Goal: Check status

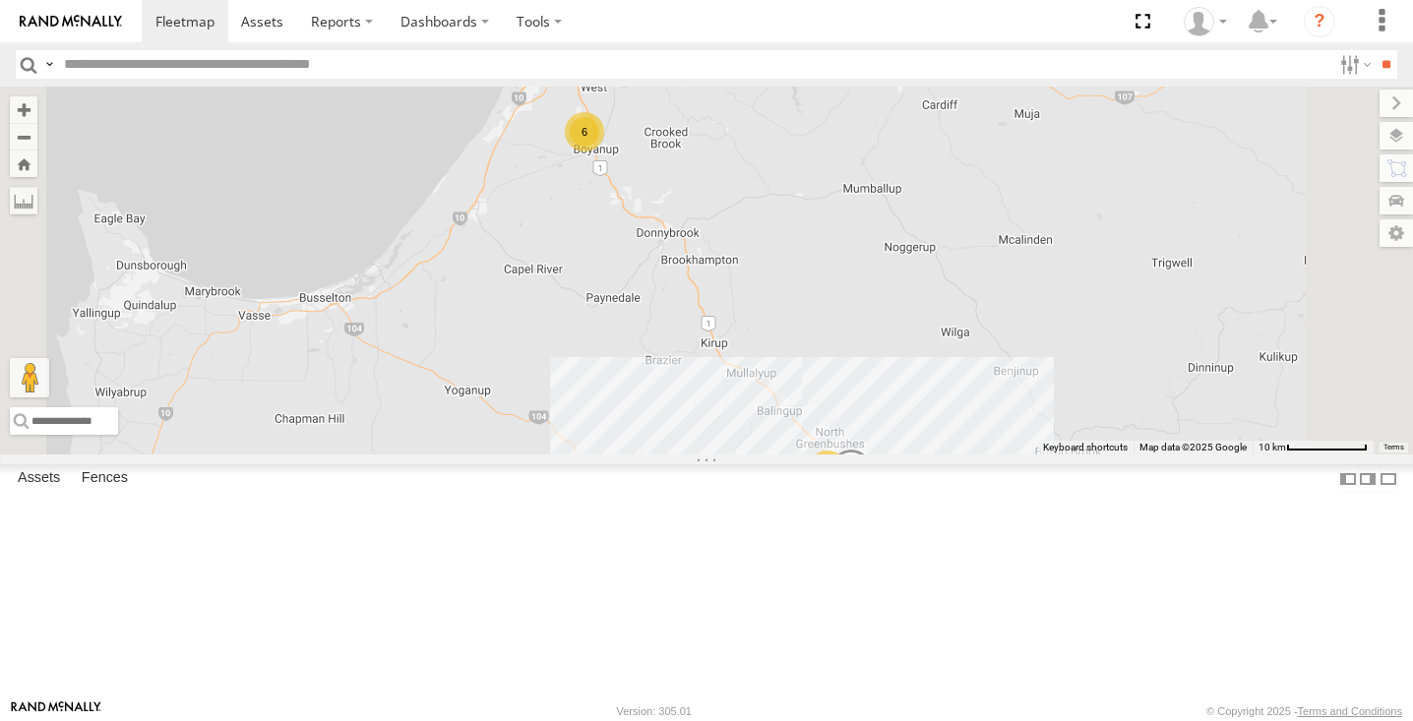
scroll to position [491, 0]
click at [847, 490] on div "11" at bounding box center [827, 470] width 39 height 39
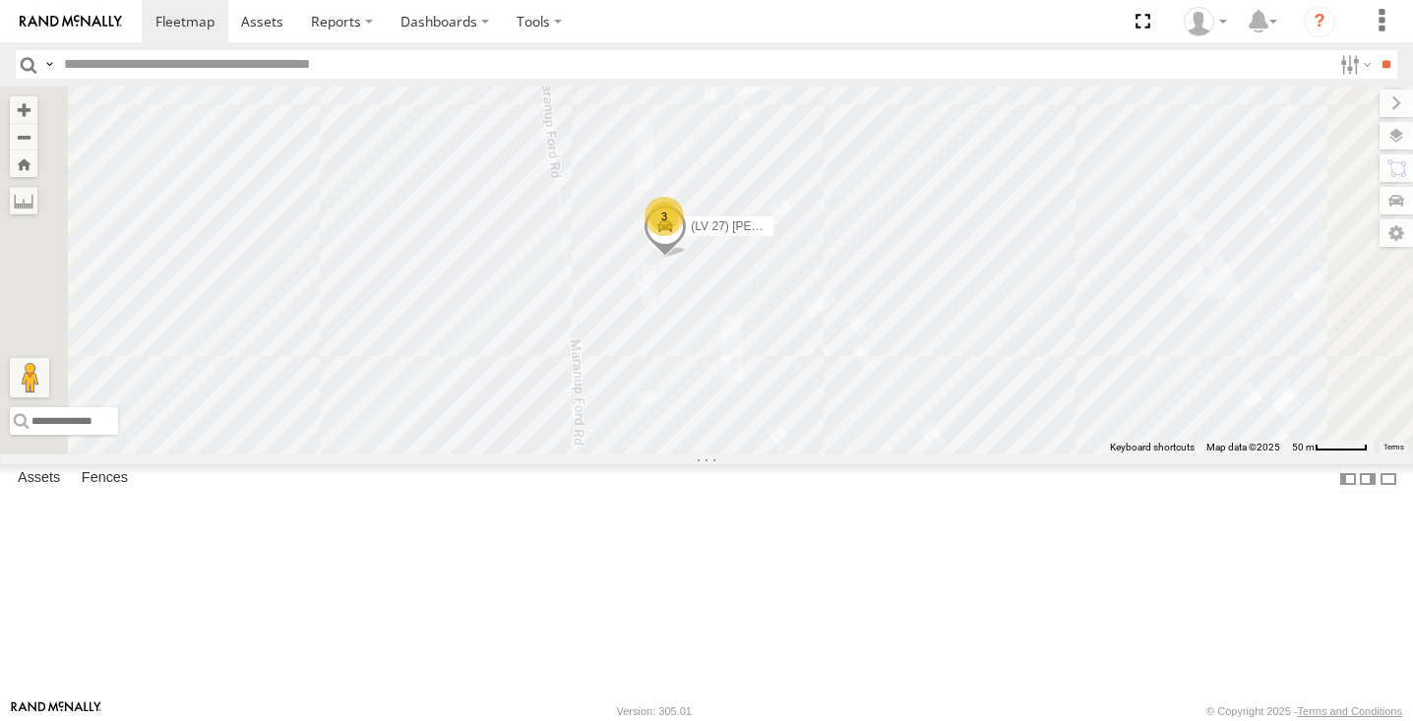
drag, startPoint x: 929, startPoint y: 268, endPoint x: 919, endPoint y: 302, distance: 35.8
click at [919, 302] on div "(LV22) [PERSON_NAME] (LV 11). Patrol (TR6) Little Tipper (LV20) [PERSON_NAME] (…" at bounding box center [706, 271] width 1413 height 368
click at [676, 258] on div "3" at bounding box center [656, 237] width 39 height 39
click at [731, 355] on span at bounding box center [709, 328] width 43 height 53
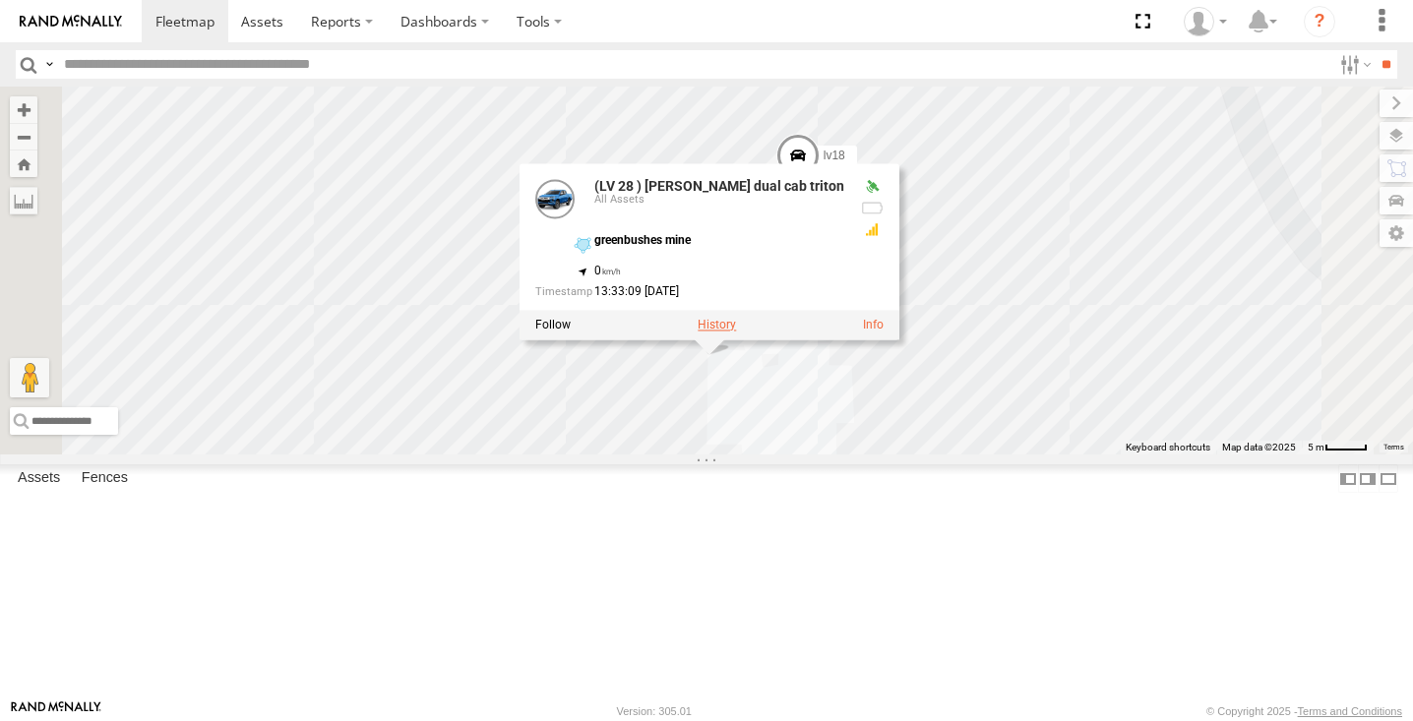
click at [736, 333] on label at bounding box center [717, 326] width 38 height 14
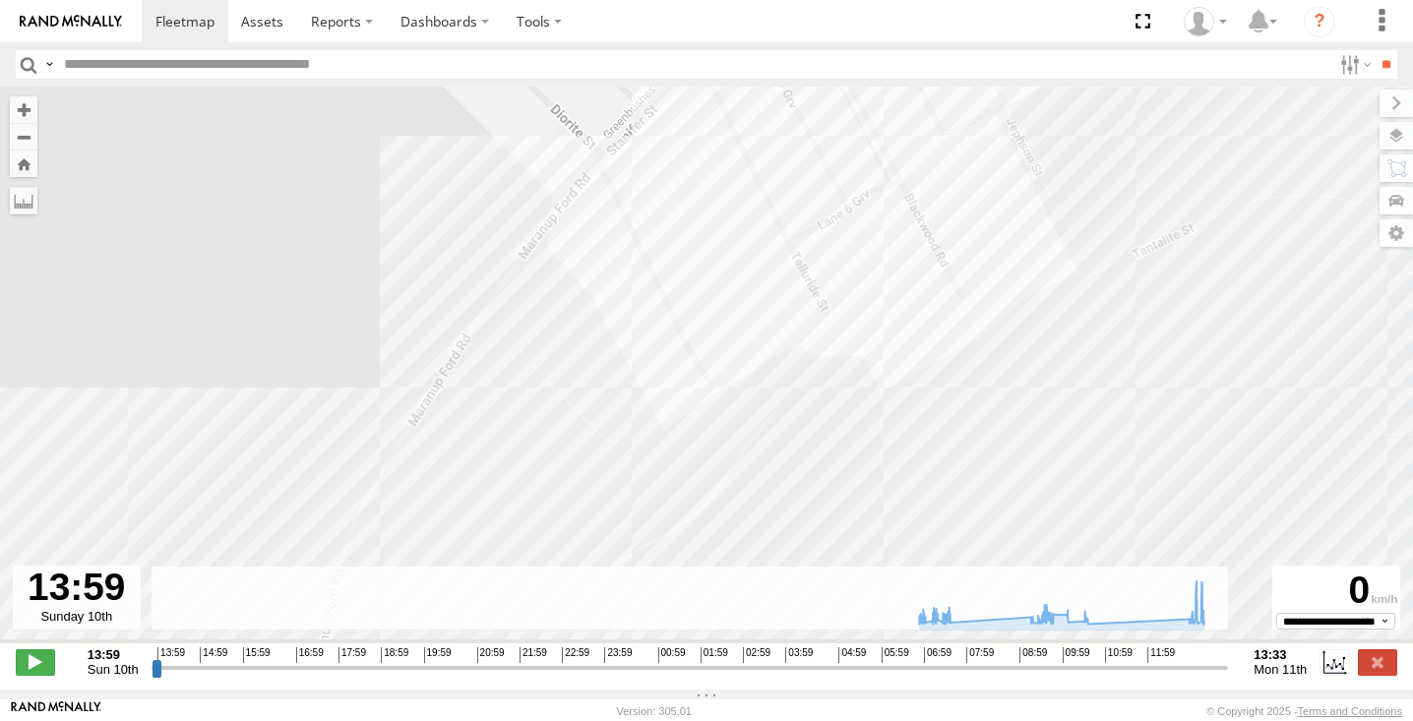
drag, startPoint x: 674, startPoint y: 395, endPoint x: 892, endPoint y: 58, distance: 400.7
click at [891, 58] on body at bounding box center [706, 360] width 1413 height 721
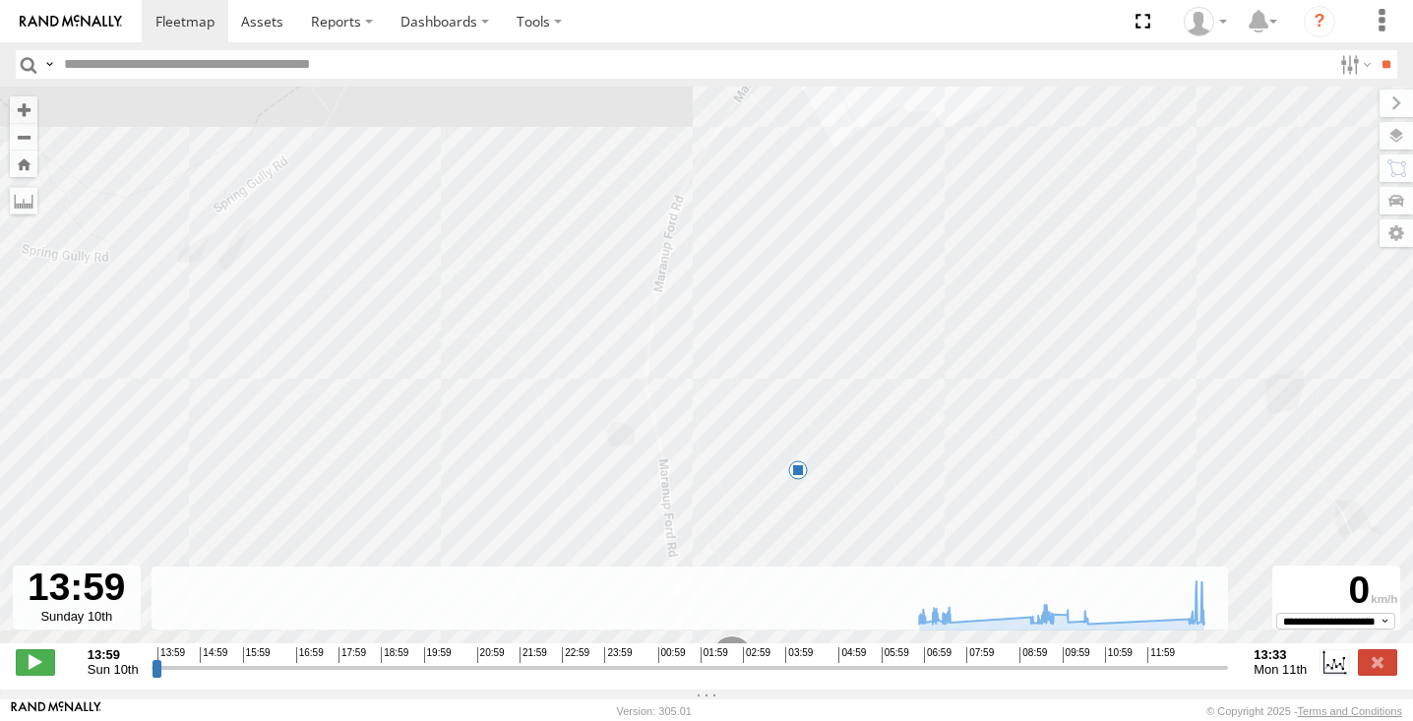
drag, startPoint x: 735, startPoint y: 308, endPoint x: 731, endPoint y: 244, distance: 64.1
click at [732, 251] on div "(LV 28 ) [PERSON_NAME] dual cab triton 13:07 Mon 5" at bounding box center [706, 376] width 1413 height 578
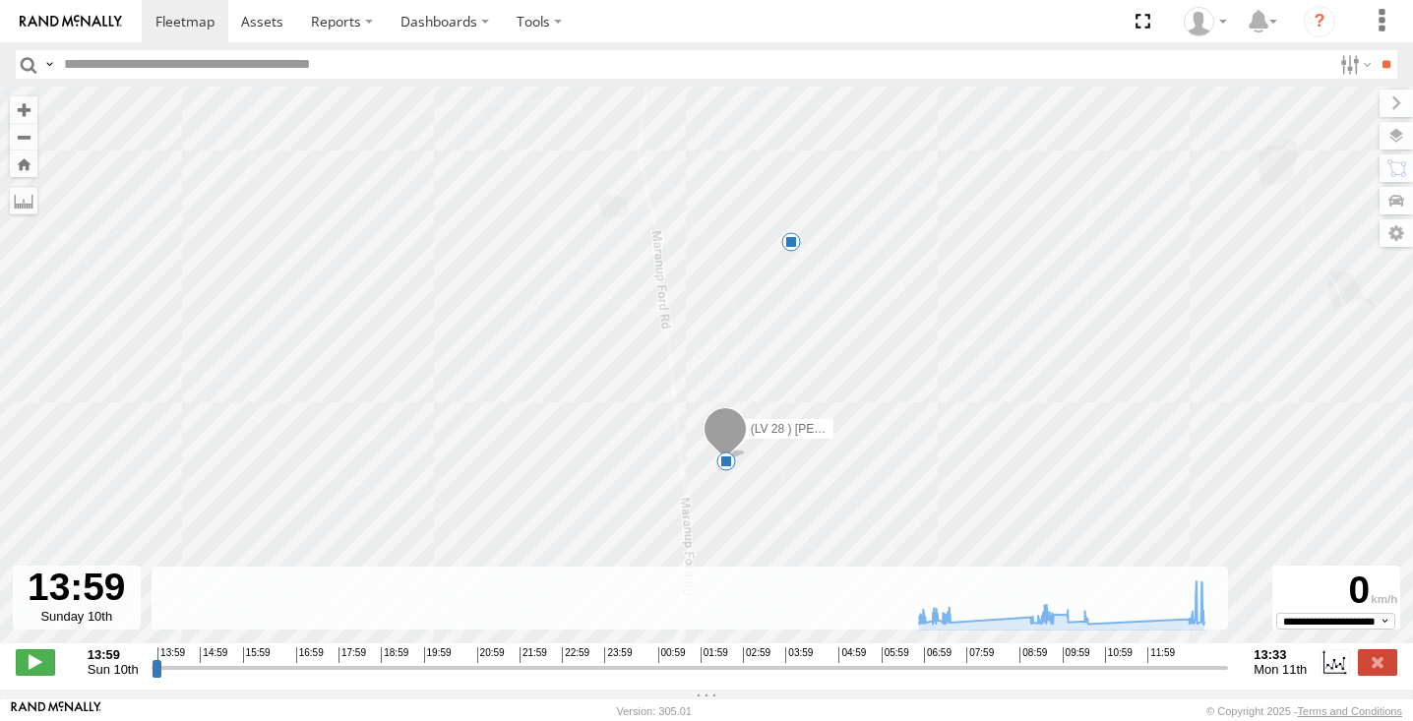
drag, startPoint x: 669, startPoint y: 434, endPoint x: 668, endPoint y: 257, distance: 177.1
click at [668, 257] on div "(LV 28 ) [PERSON_NAME] dual cab triton 13:07 Mon 5 6" at bounding box center [706, 376] width 1413 height 578
drag, startPoint x: 158, startPoint y: 675, endPoint x: 765, endPoint y: 693, distance: 606.5
click at [765, 685] on div "**********" at bounding box center [706, 664] width 1413 height 41
drag, startPoint x: 763, startPoint y: 683, endPoint x: 1125, endPoint y: 678, distance: 362.2
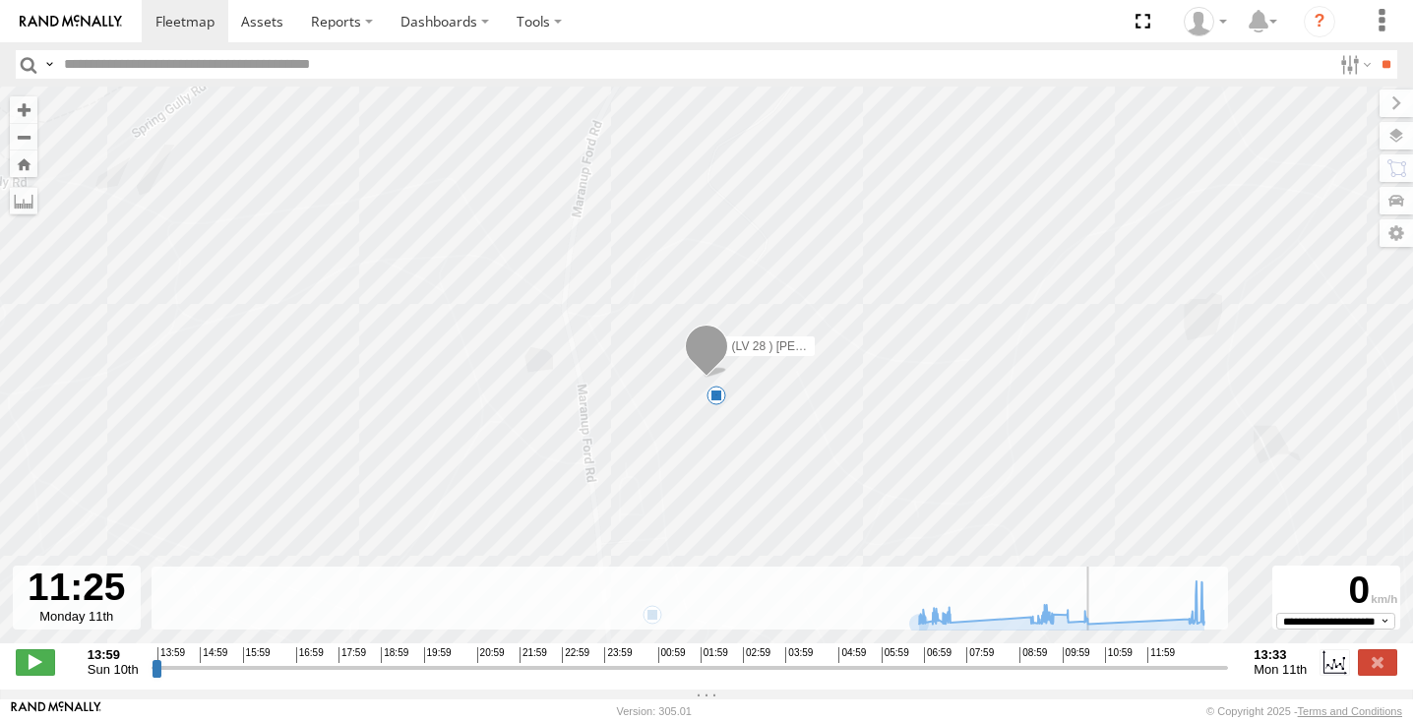
click at [1125, 677] on input "range" at bounding box center [691, 667] width 1078 height 19
drag, startPoint x: 1125, startPoint y: 678, endPoint x: 1195, endPoint y: 670, distance: 70.3
click at [1195, 670] on input "range" at bounding box center [691, 667] width 1078 height 19
click at [44, 663] on span at bounding box center [35, 663] width 39 height 26
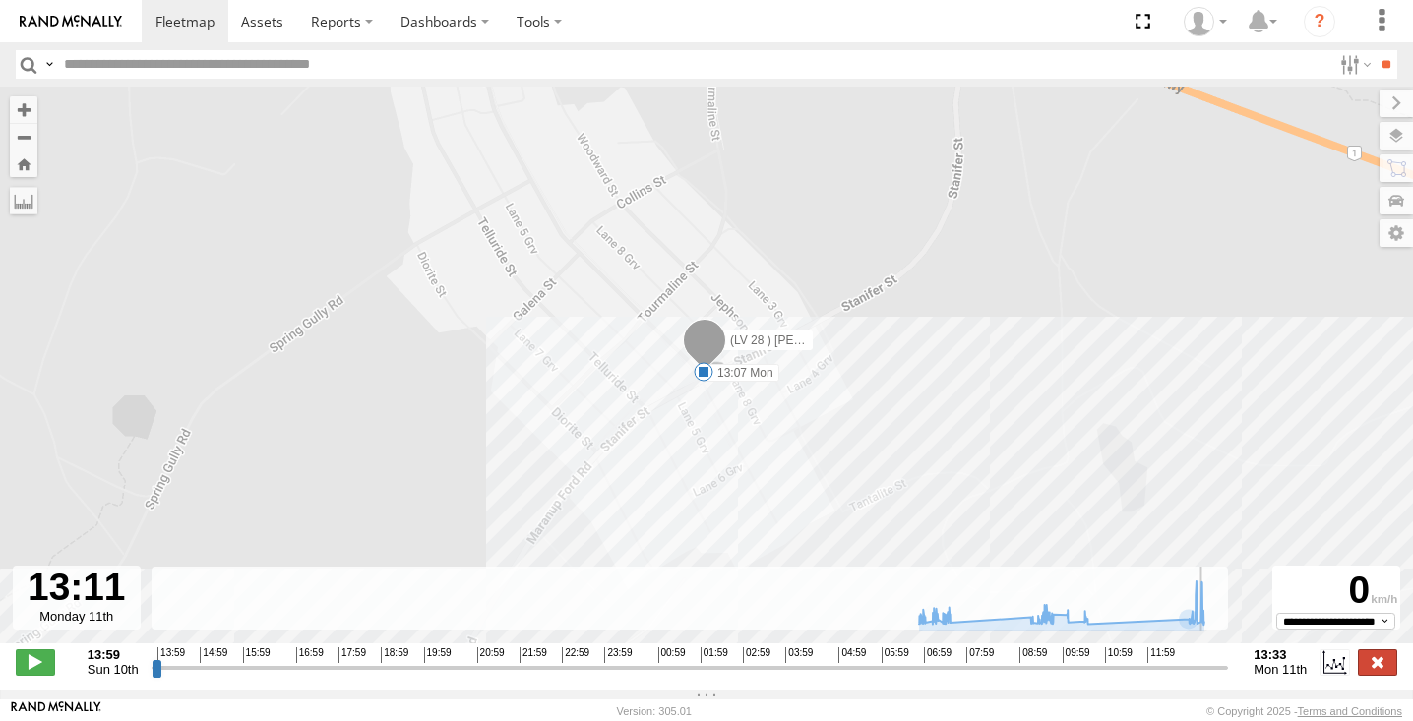
click at [1378, 673] on label at bounding box center [1377, 663] width 39 height 26
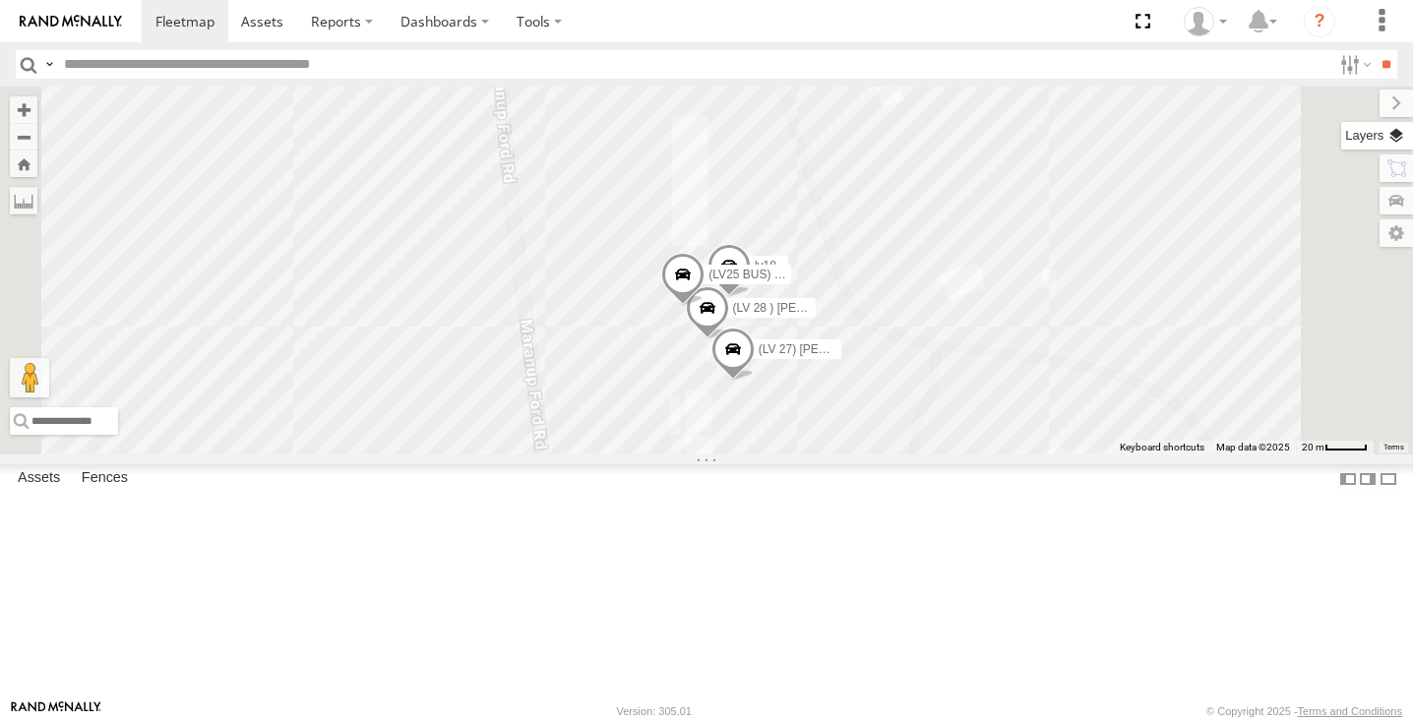
click at [1388, 130] on label at bounding box center [1377, 136] width 72 height 28
click at [0, 0] on label at bounding box center [0, 0] width 0 height 0
click at [0, 0] on span "Satellite + Roadmap" at bounding box center [0, 0] width 0 height 0
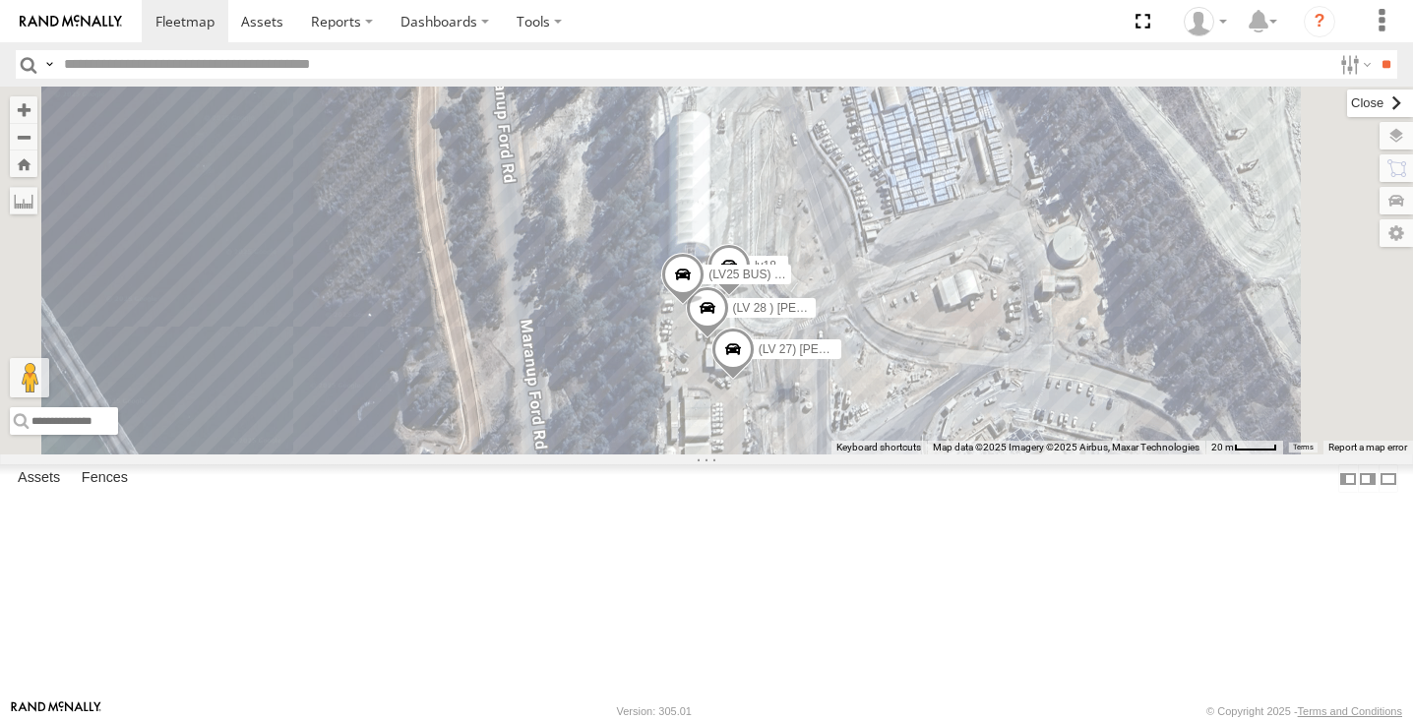
click at [1347, 109] on label at bounding box center [1380, 104] width 66 height 28
click at [755, 381] on span at bounding box center [733, 354] width 43 height 53
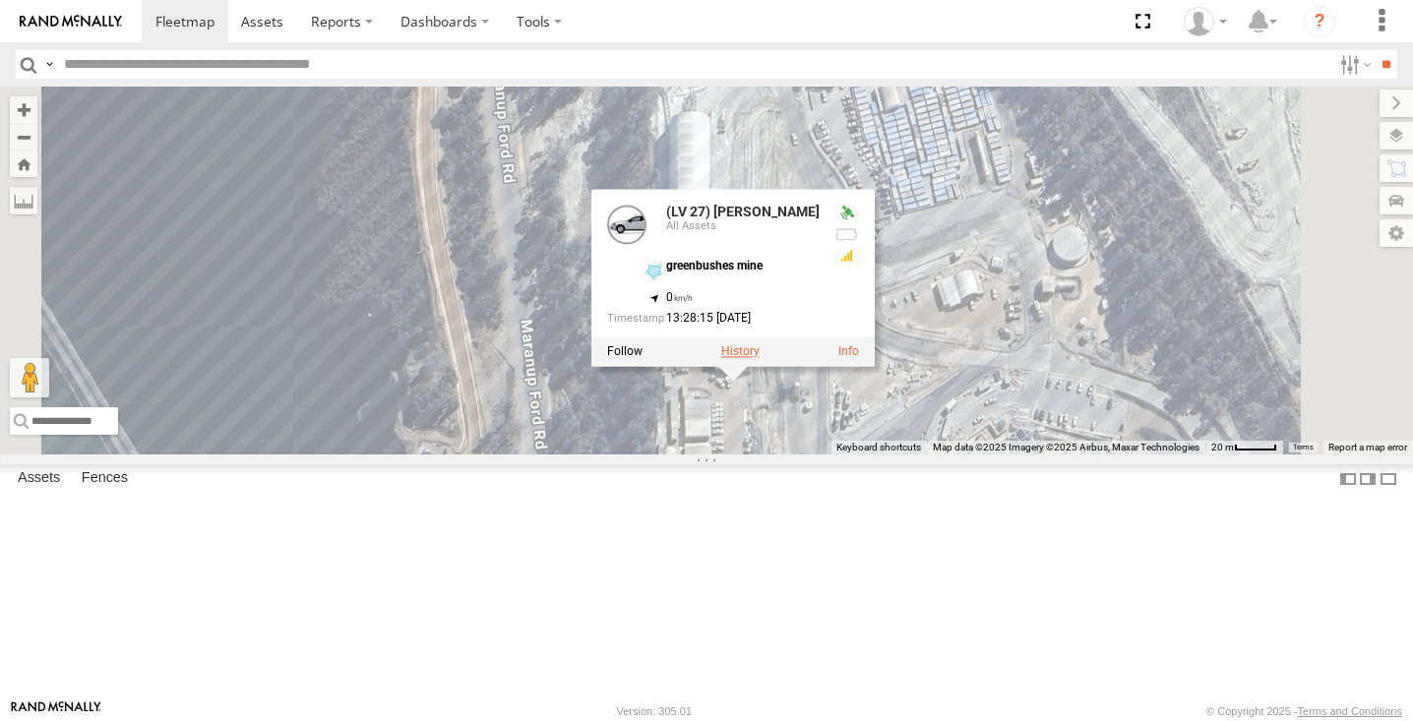
click at [760, 358] on label at bounding box center [740, 351] width 38 height 14
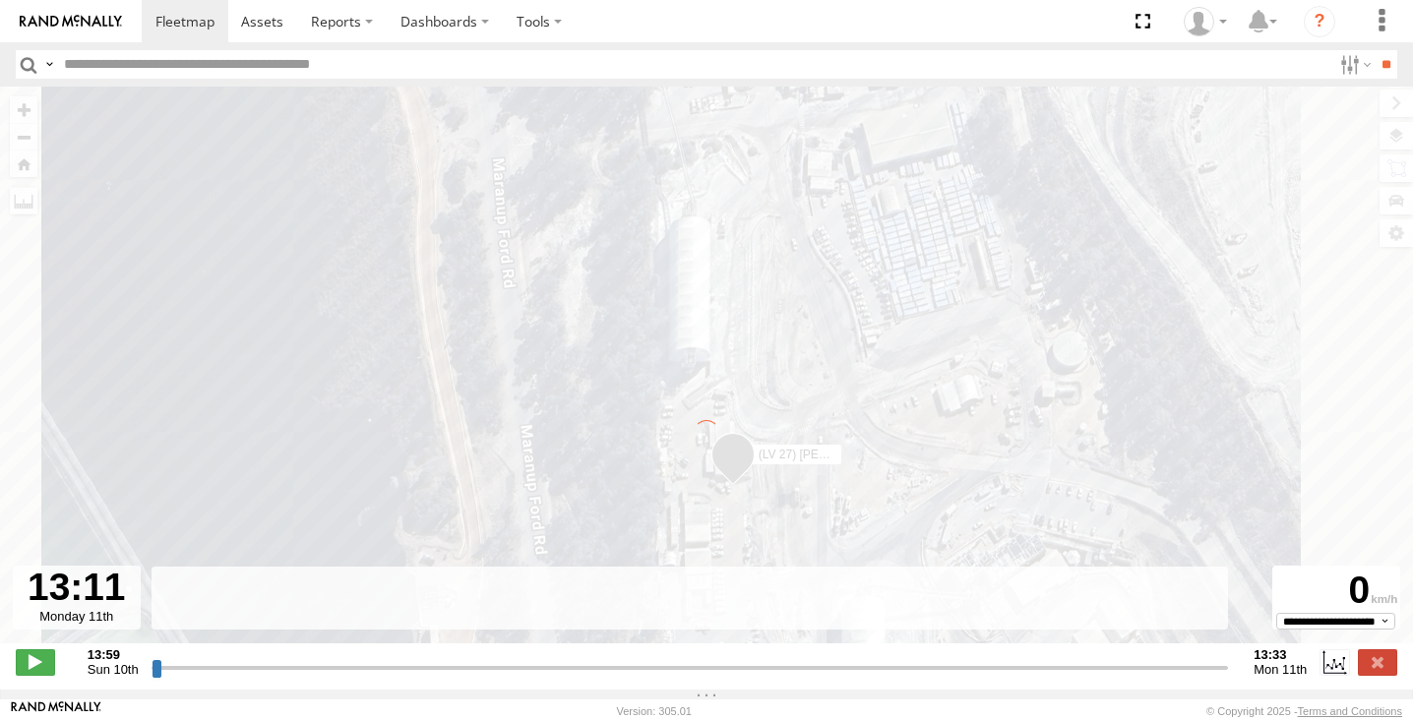
type input "**********"
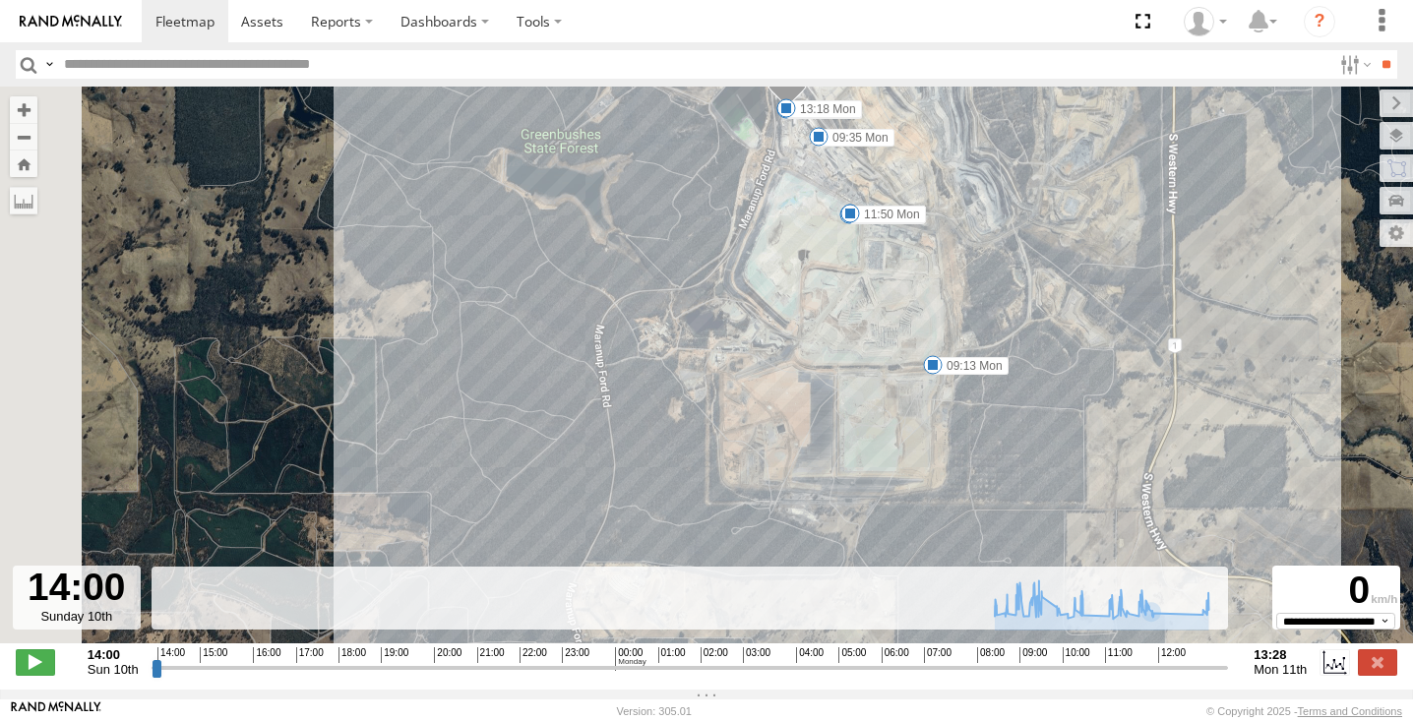
drag, startPoint x: 942, startPoint y: 509, endPoint x: 1098, endPoint y: 325, distance: 241.6
click at [1098, 325] on div "(LV 27) [PERSON_NAME] 09:13 Mon 09:35 Mon 10:20 Mon 10:30 Mon 11:22 Mon 11:50 M…" at bounding box center [706, 376] width 1413 height 578
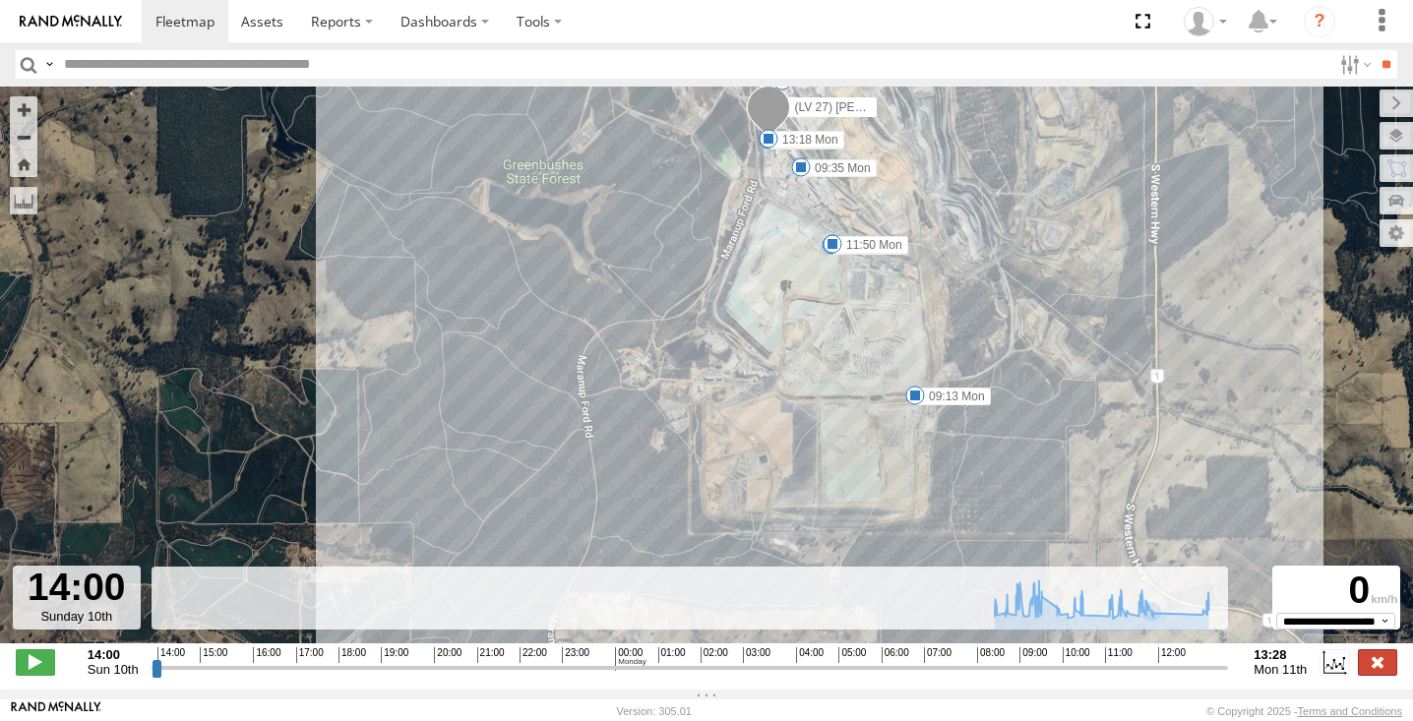
click at [1386, 675] on label at bounding box center [1377, 663] width 39 height 26
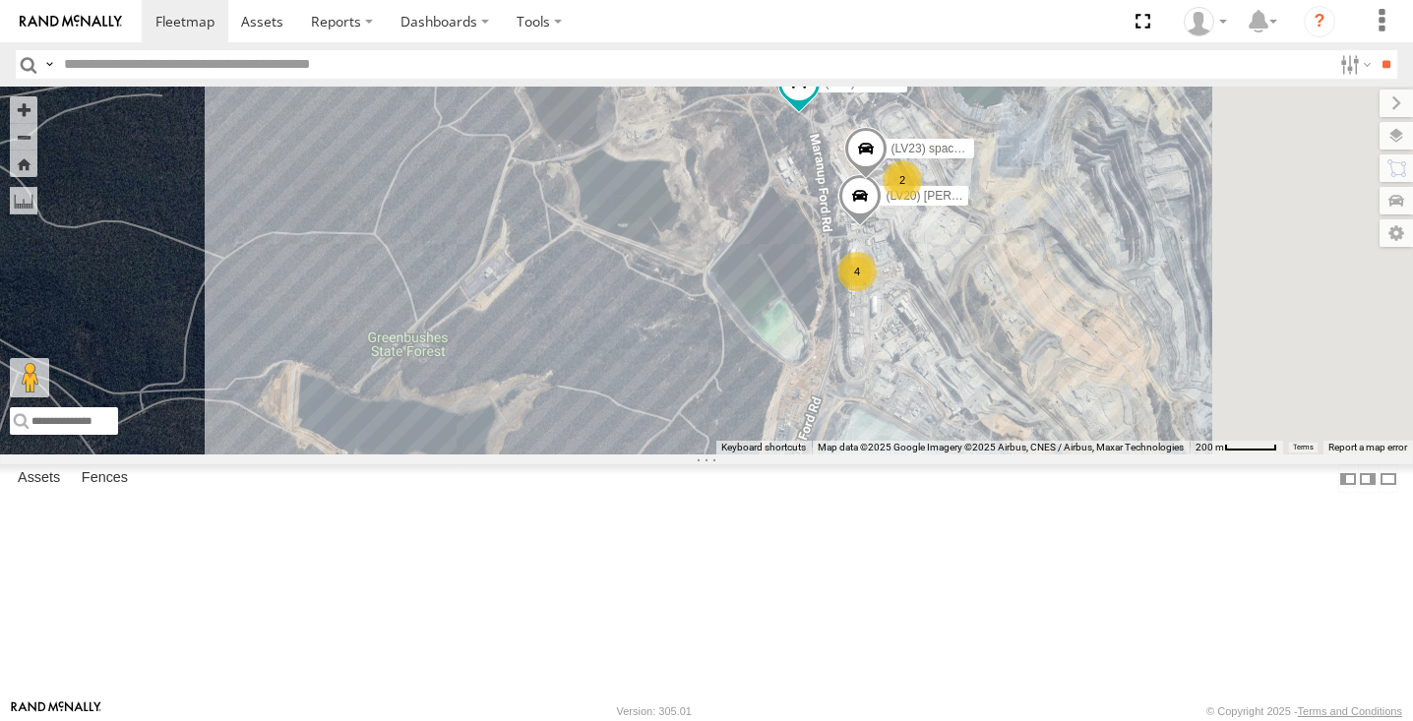
drag, startPoint x: 1274, startPoint y: 494, endPoint x: 1192, endPoint y: 466, distance: 87.5
click at [1192, 455] on div "(TR6) Little Tipper (LV20) [PERSON_NAME] 2 2 4 (LV23) space cab triton" at bounding box center [706, 271] width 1413 height 368
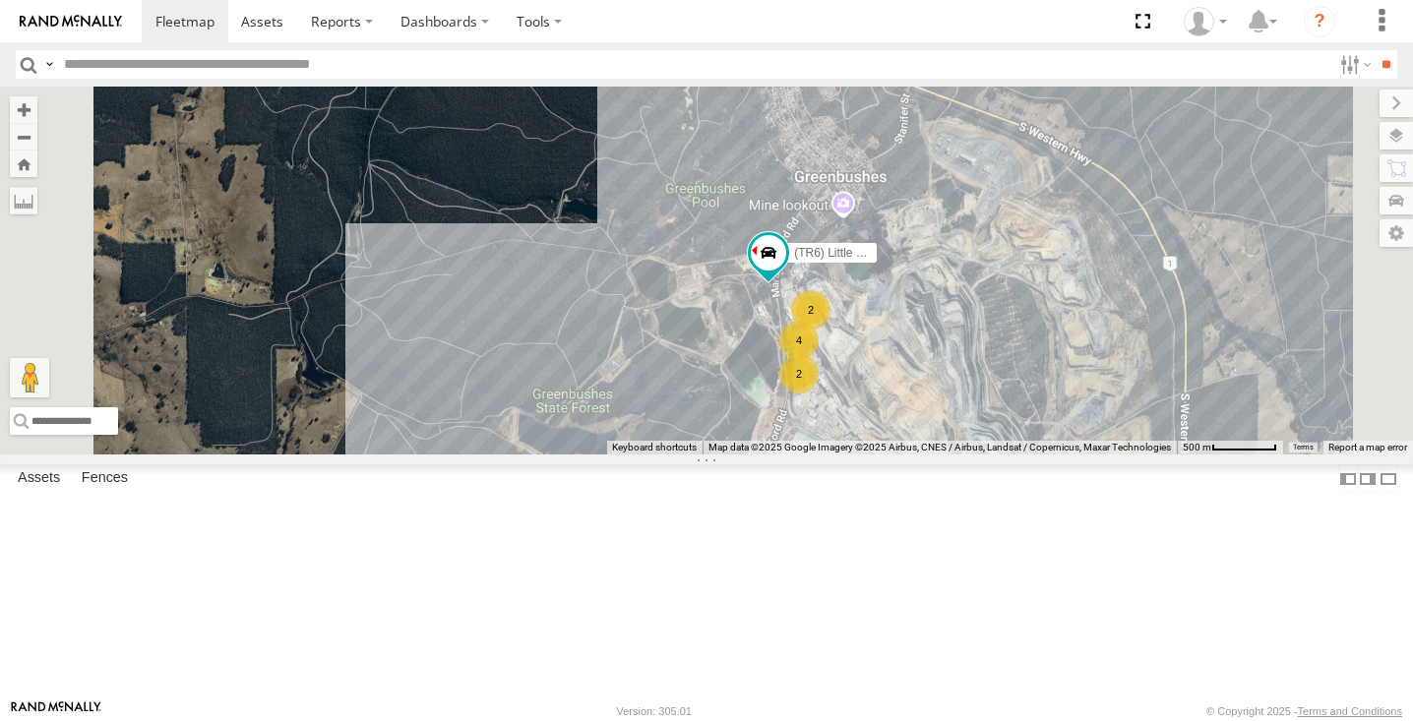
drag, startPoint x: 1274, startPoint y: 406, endPoint x: 1139, endPoint y: 389, distance: 137.0
click at [1144, 394] on div "(TR6) Little Tipper 4 2 2 2" at bounding box center [706, 271] width 1413 height 368
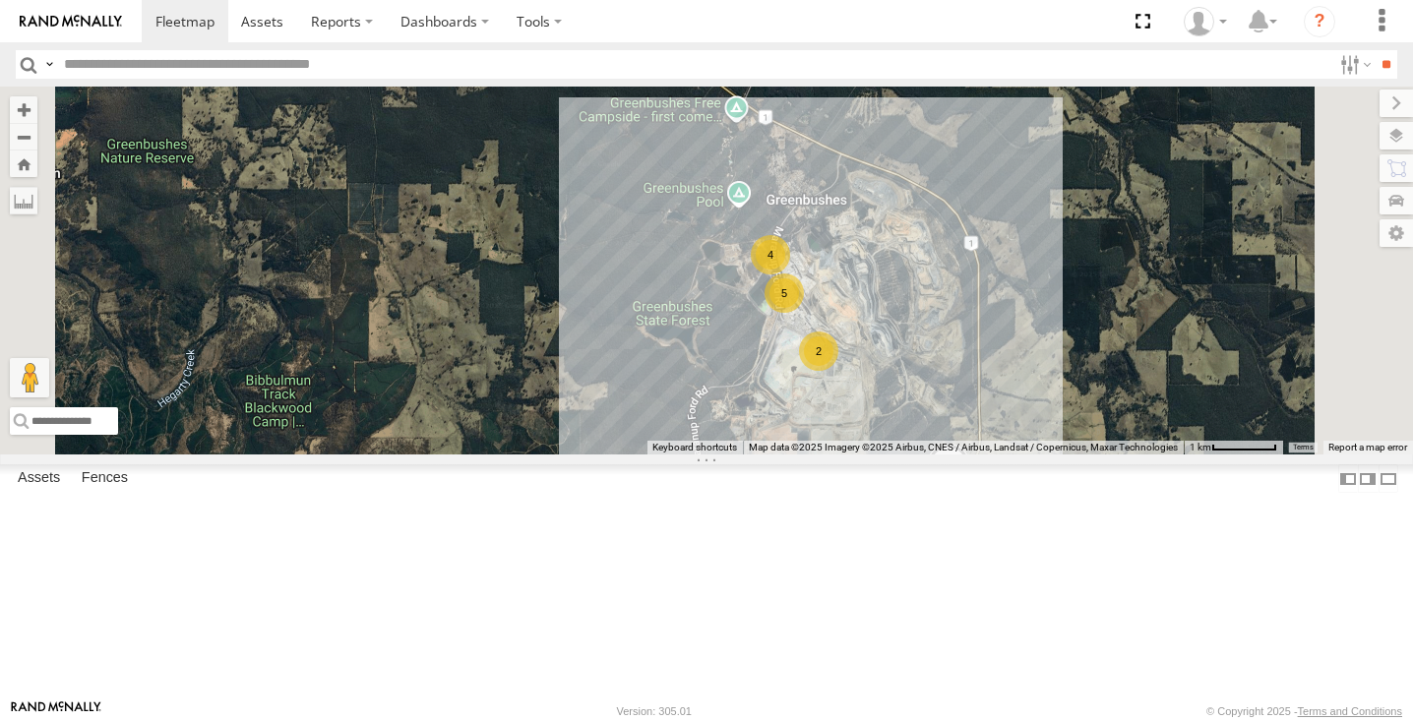
drag, startPoint x: 1247, startPoint y: 586, endPoint x: 1204, endPoint y: 547, distance: 57.9
click at [1205, 455] on div "(LV22) [PERSON_NAME] 4 2 5" at bounding box center [706, 271] width 1413 height 368
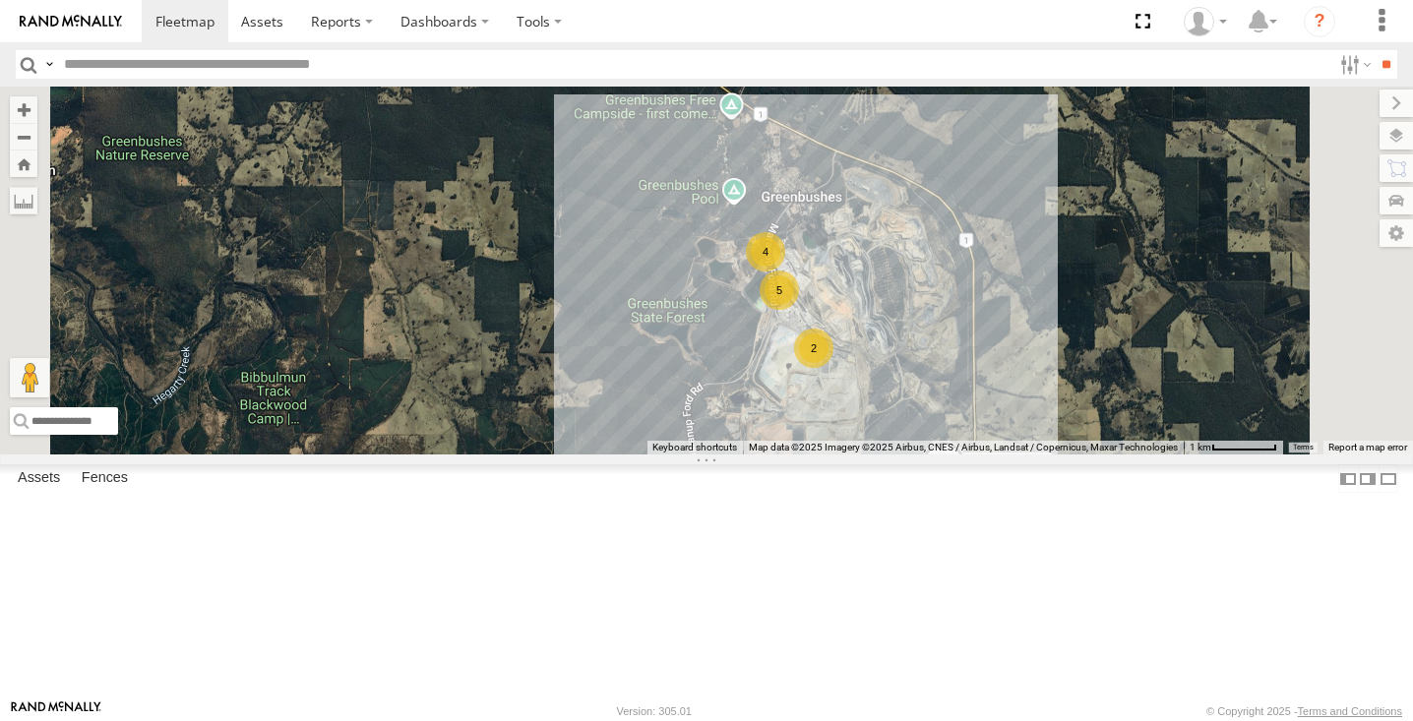
click at [965, 494] on span at bounding box center [943, 467] width 43 height 53
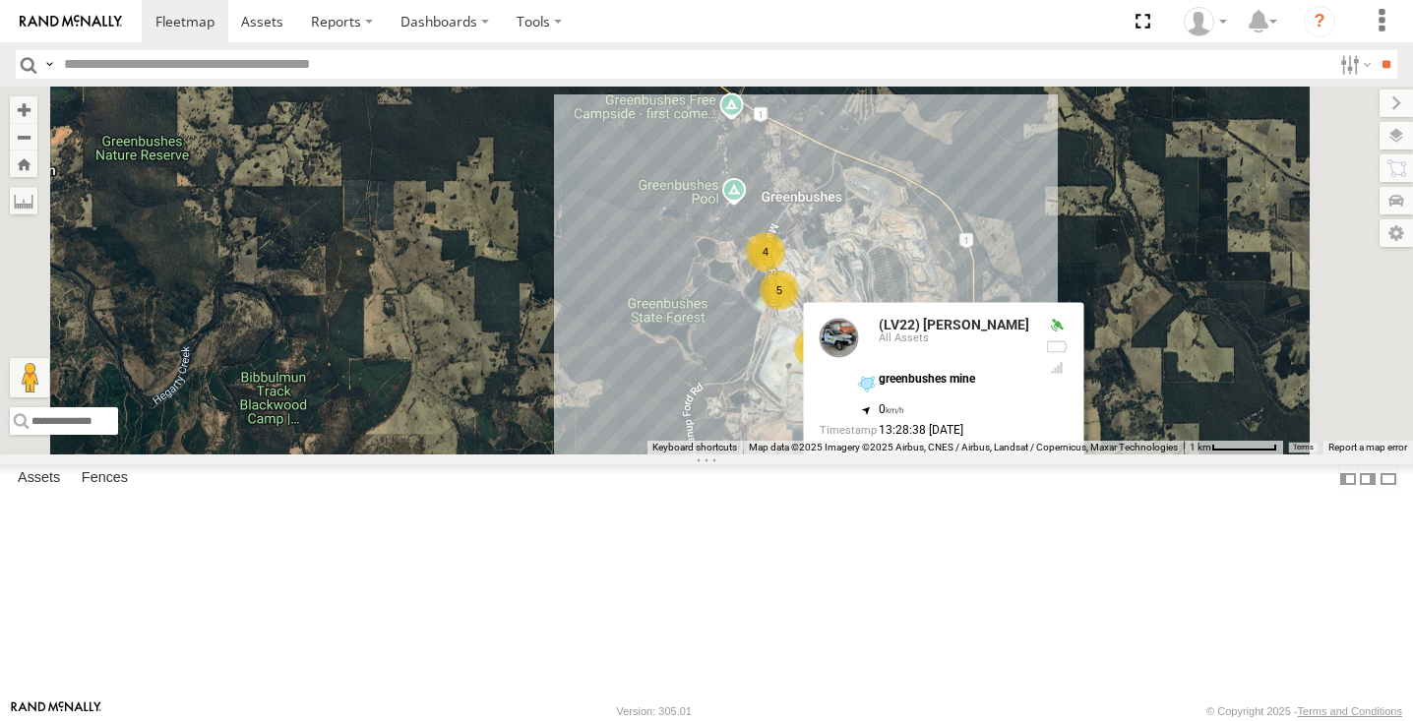
click at [970, 471] on label at bounding box center [951, 465] width 38 height 14
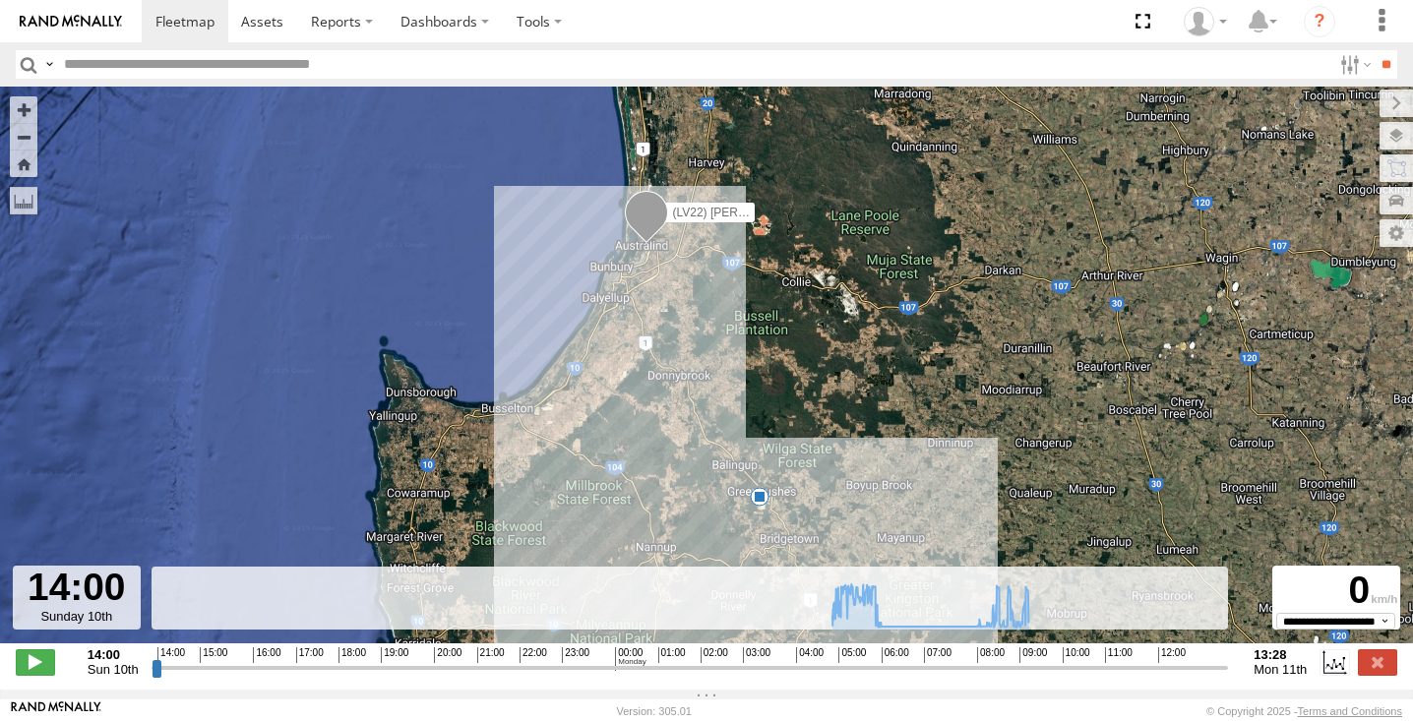
click at [761, 507] on div "5" at bounding box center [760, 497] width 20 height 20
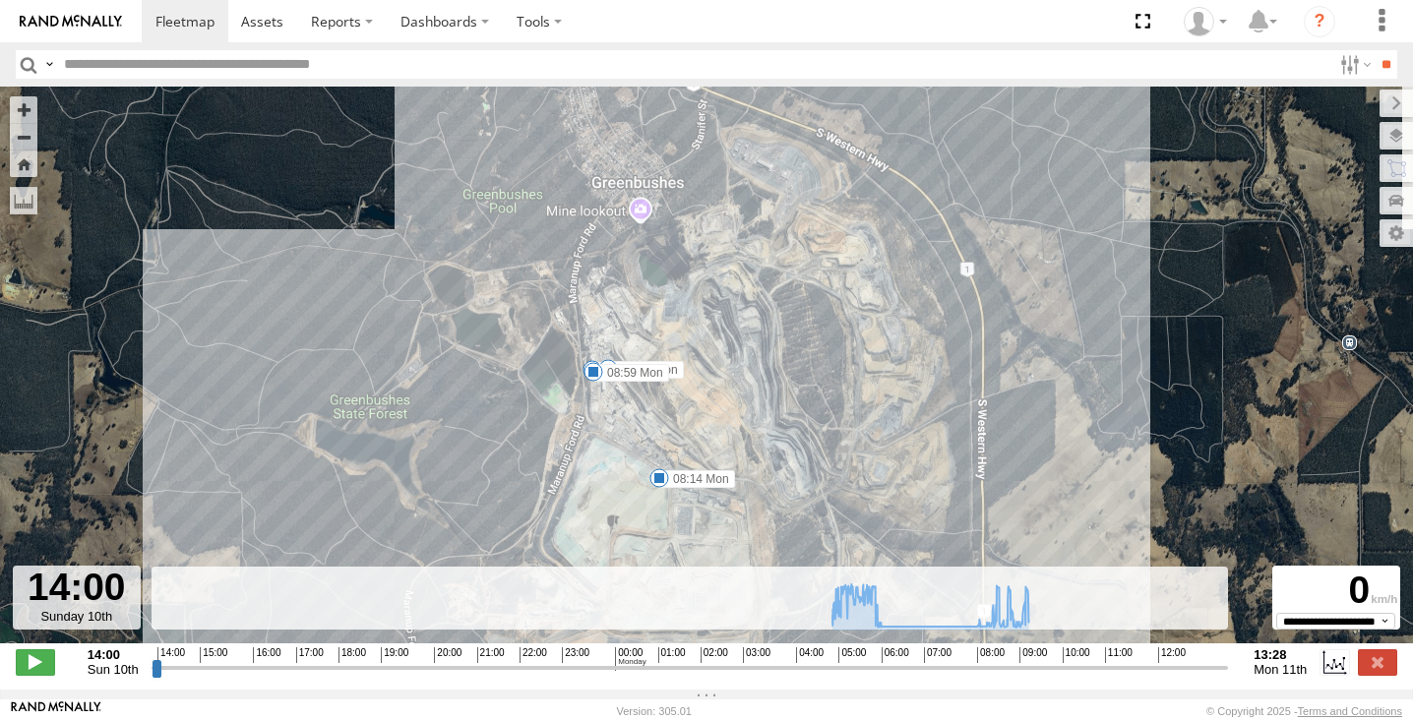
drag, startPoint x: 589, startPoint y: 253, endPoint x: 667, endPoint y: 510, distance: 268.7
click at [667, 510] on div "(LV22) [PERSON_NAME] 06:01 Mon 08:14 Mon 08:26 Mon 08:59 Mon 09:18 Mon" at bounding box center [706, 376] width 1413 height 578
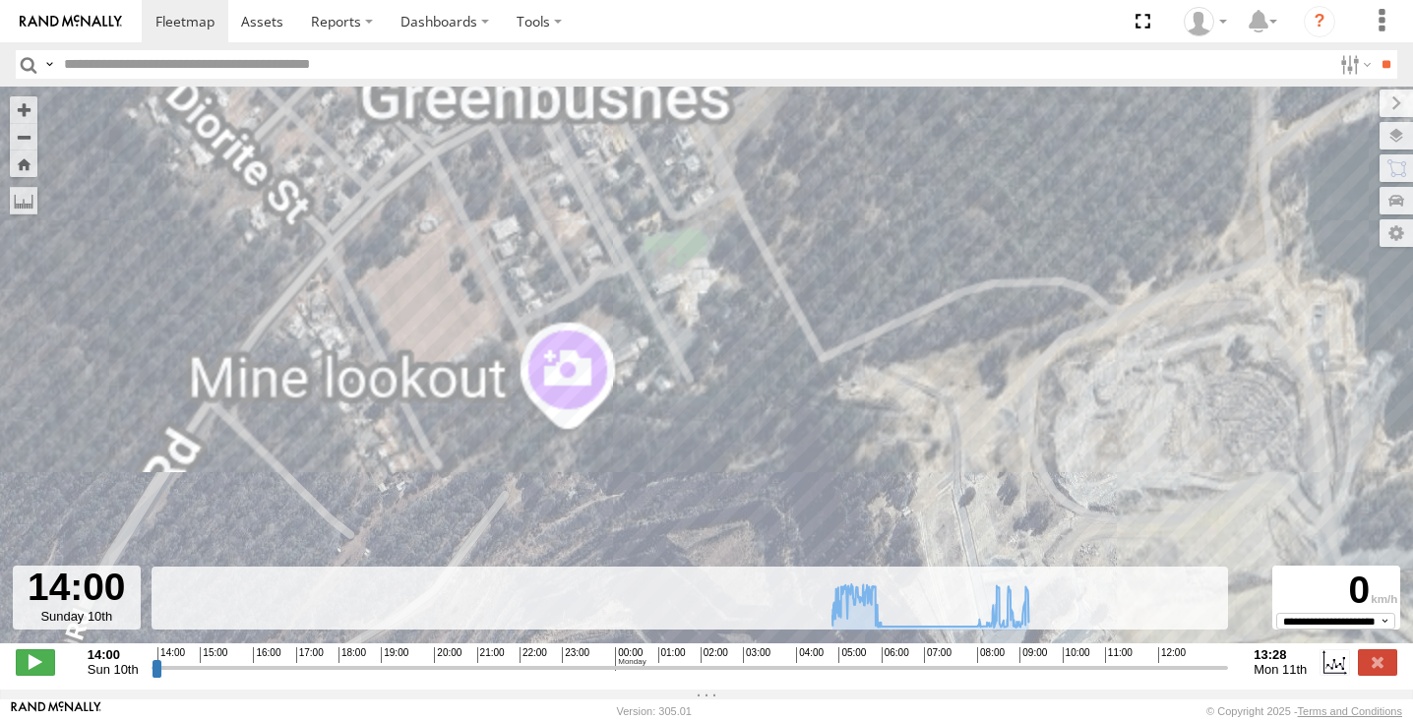
drag, startPoint x: 677, startPoint y: 169, endPoint x: 709, endPoint y: 249, distance: 85.7
click at [682, 189] on div "(LV22) [PERSON_NAME] 06:01 Mon 08:14 Mon 08:26 Mon 08:59 Mon 09:18 Mon" at bounding box center [706, 376] width 1413 height 578
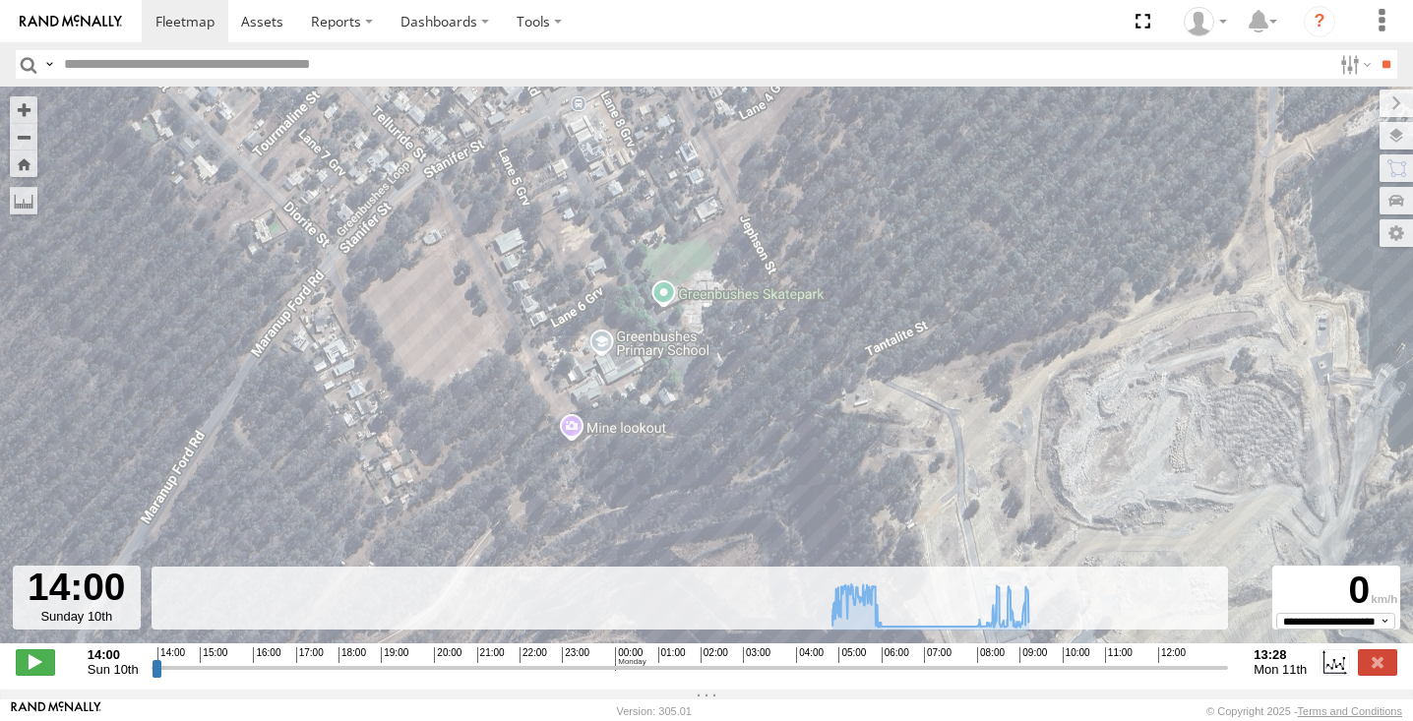
click at [727, 342] on div "(LV22) [PERSON_NAME] 06:01 Mon 08:14 Mon 08:26 Mon 08:59 Mon 09:18 Mon" at bounding box center [706, 376] width 1413 height 578
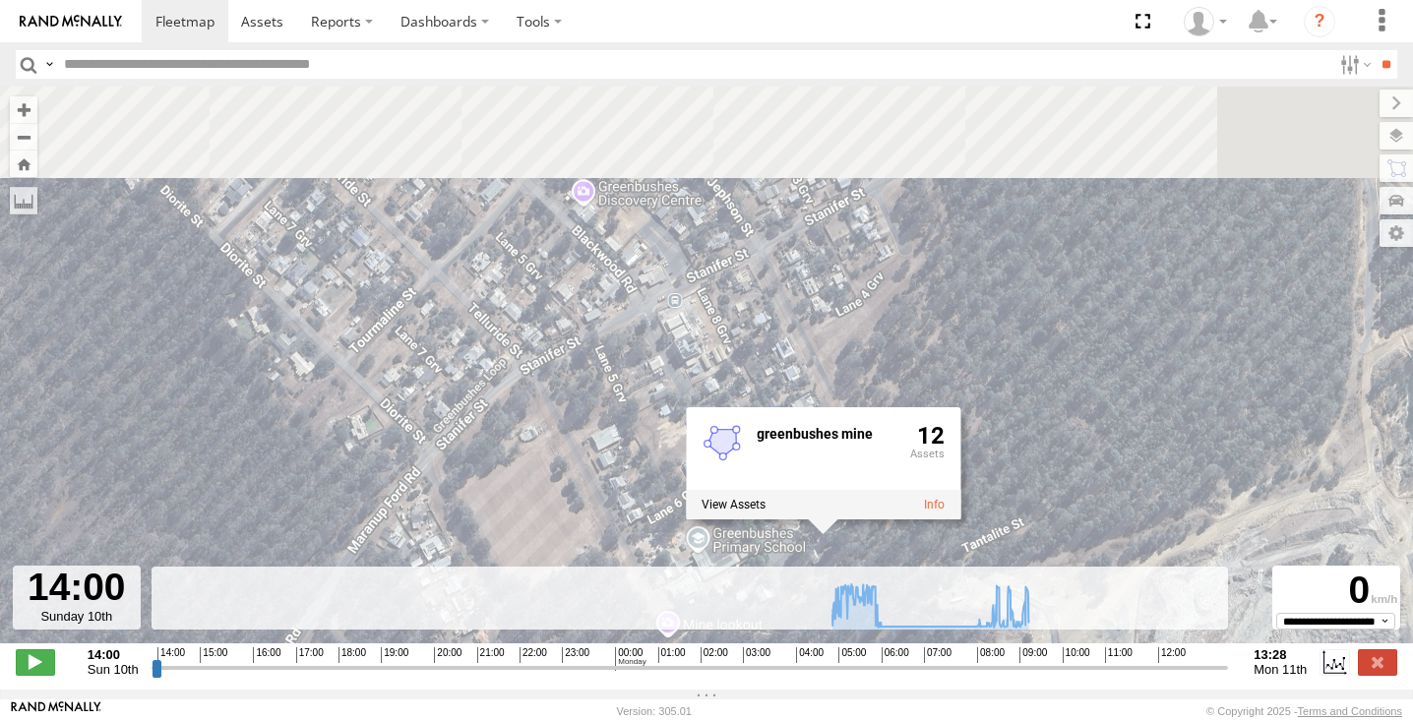
drag, startPoint x: 768, startPoint y: 167, endPoint x: 868, endPoint y: 378, distance: 233.3
click at [868, 378] on div "(LV22) [PERSON_NAME] 06:01 Mon 08:14 Mon 08:26 Mon 08:59 Mon 09:18 Mon greenbus…" at bounding box center [706, 376] width 1413 height 578
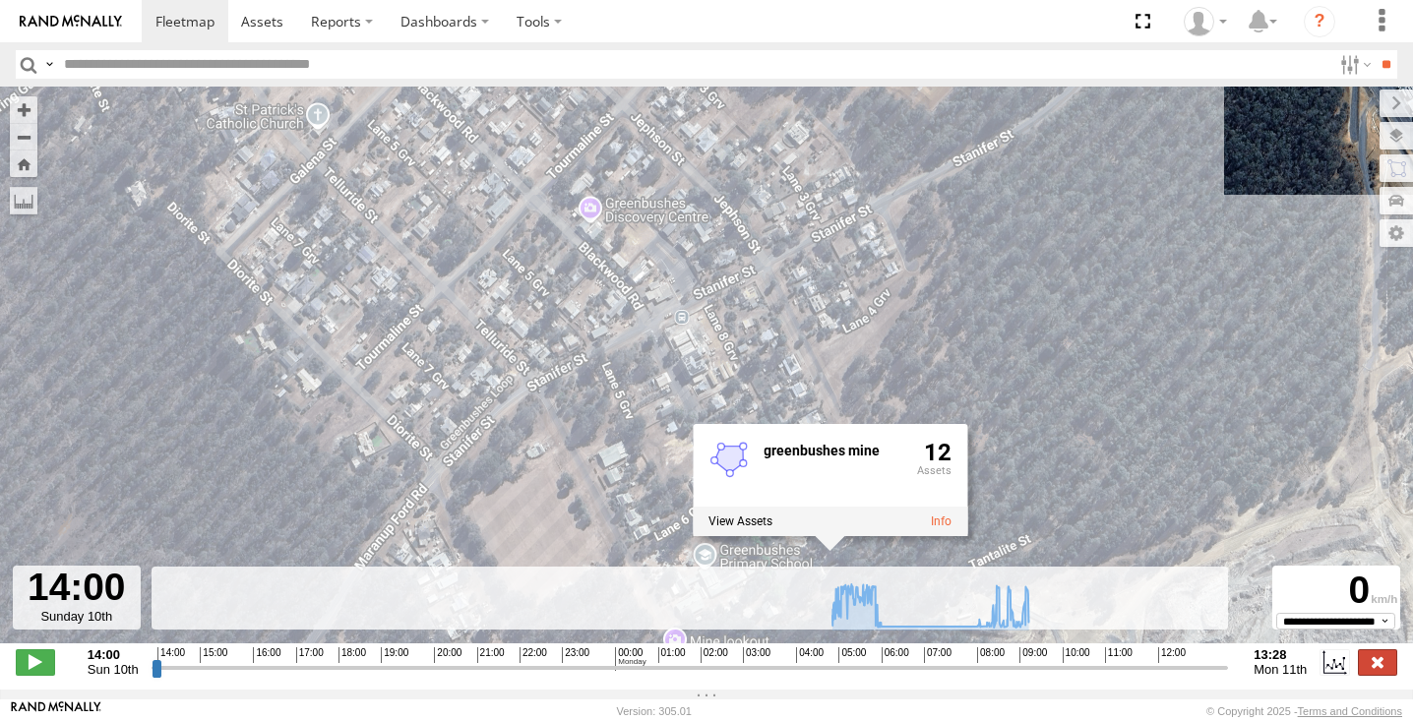
click at [1373, 670] on label at bounding box center [1377, 663] width 39 height 26
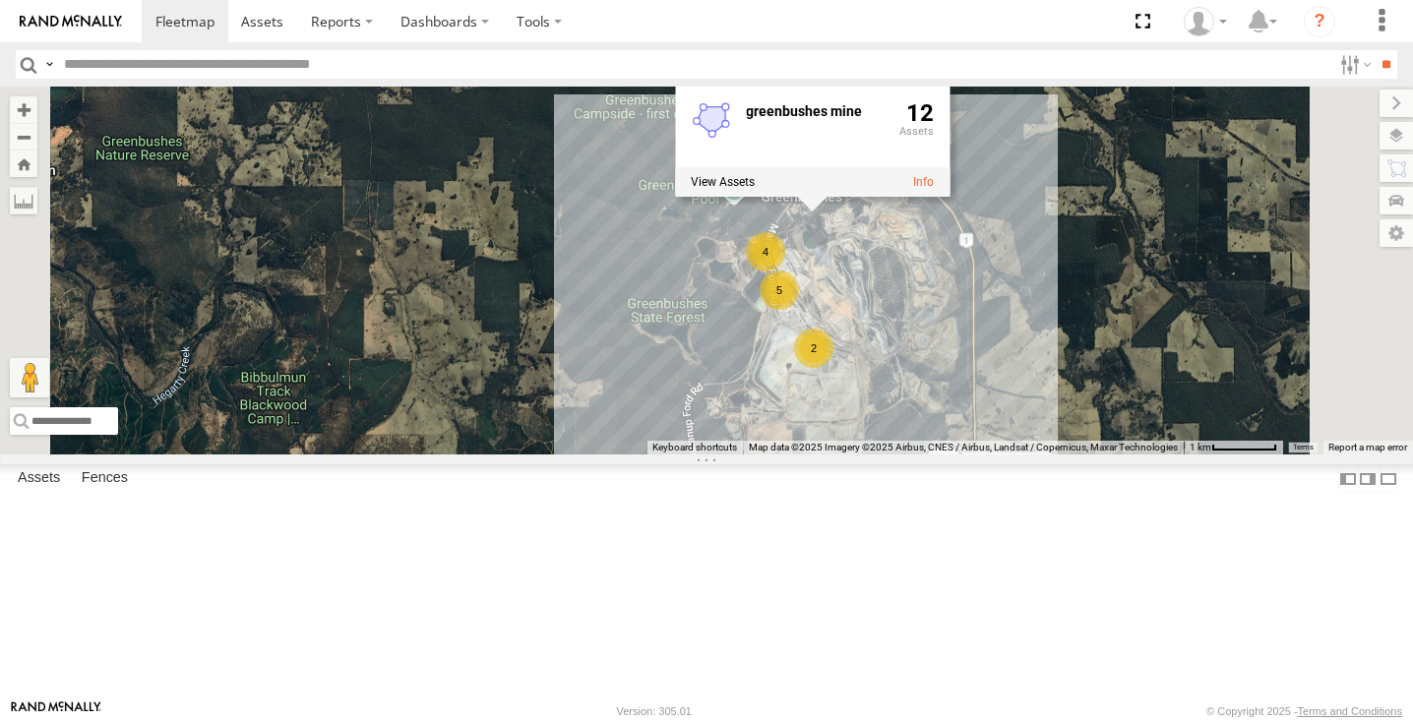
click at [759, 356] on div "4 (LV22) [PERSON_NAME] 2 5 greenbushes mine 12" at bounding box center [706, 271] width 1413 height 368
